Goal: Task Accomplishment & Management: Manage account settings

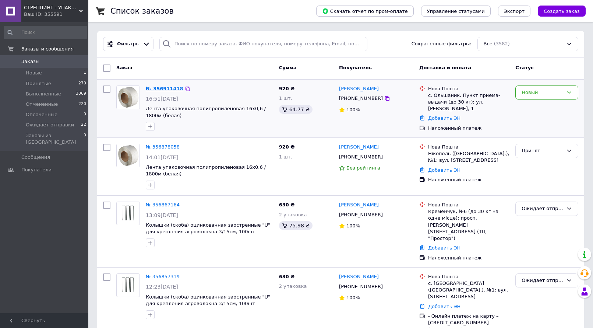
click at [161, 89] on link "№ 356911418" at bounding box center [165, 89] width 38 height 6
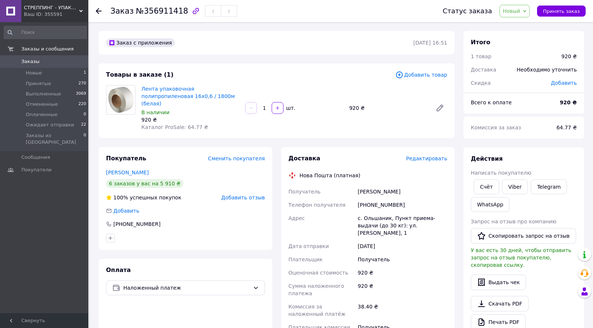
click at [530, 9] on span "Новый" at bounding box center [514, 11] width 31 height 13
click at [523, 25] on li "Принят" at bounding box center [528, 25] width 56 height 11
click at [37, 63] on span "Заказы" at bounding box center [44, 61] width 47 height 7
